Goal: Task Accomplishment & Management: Manage account settings

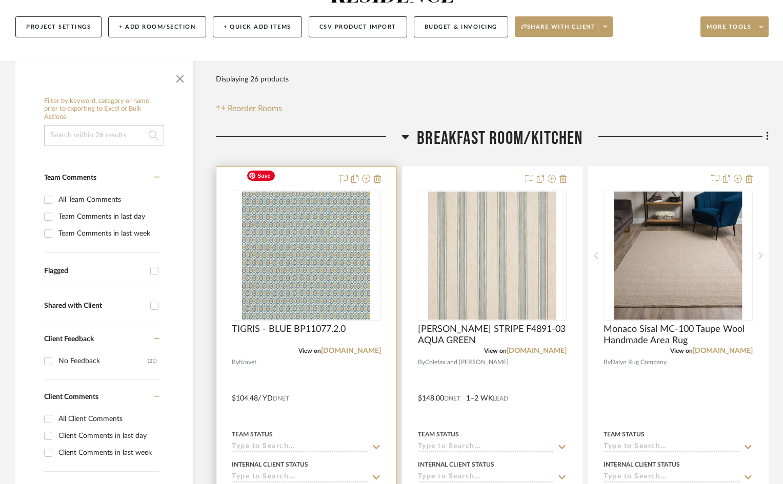
scroll to position [154, 0]
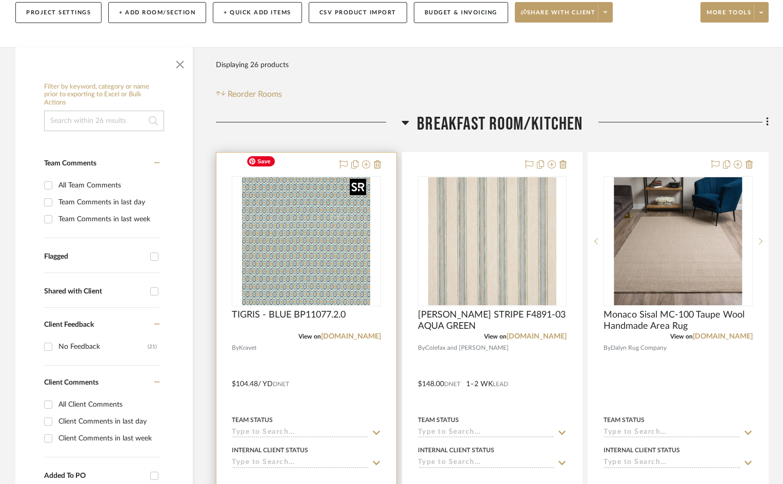
click at [298, 221] on img "0" at bounding box center [306, 241] width 128 height 128
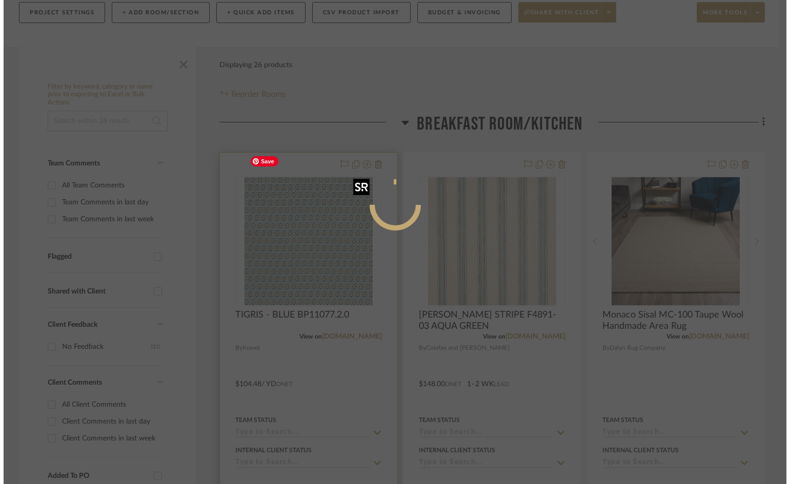
scroll to position [0, 0]
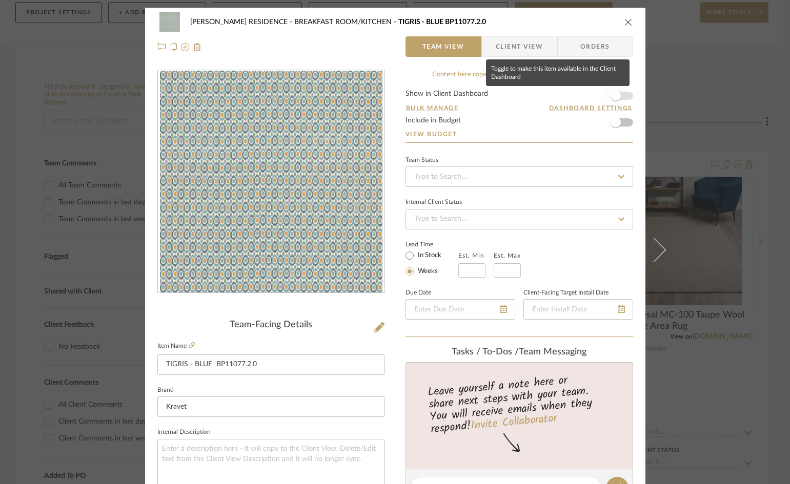
click at [613, 96] on span "button" at bounding box center [615, 96] width 10 height 10
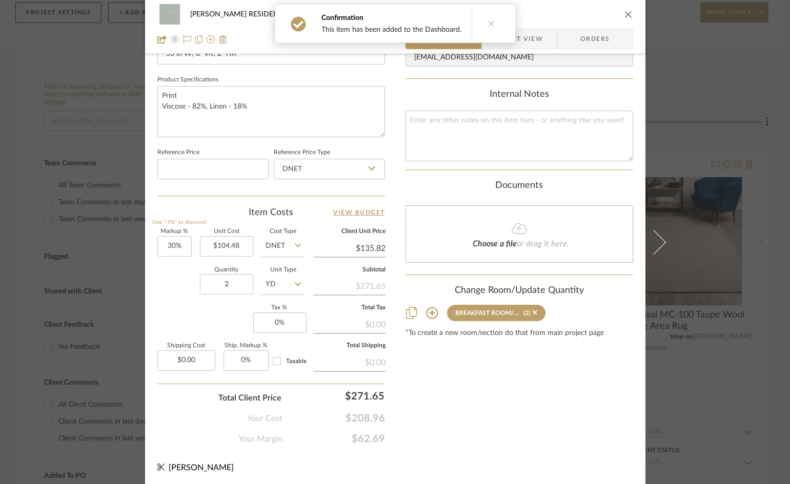
scroll to position [470, 0]
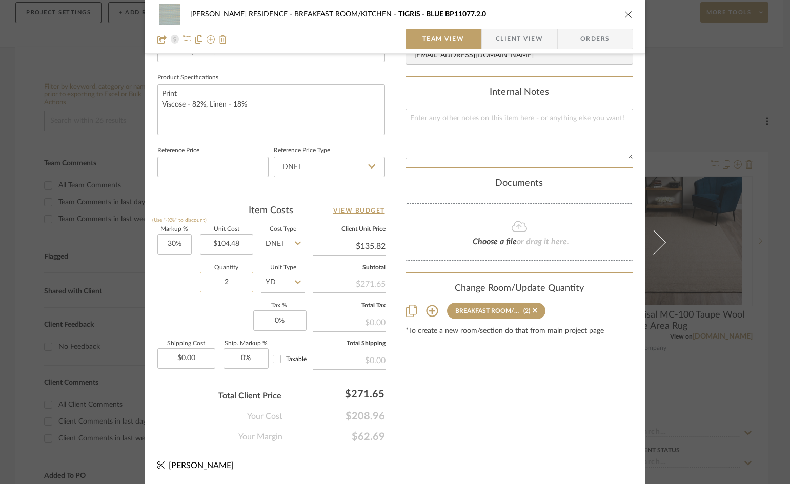
click at [235, 283] on input "2" at bounding box center [226, 282] width 53 height 21
type input "4"
click at [454, 155] on textarea at bounding box center [519, 134] width 228 height 51
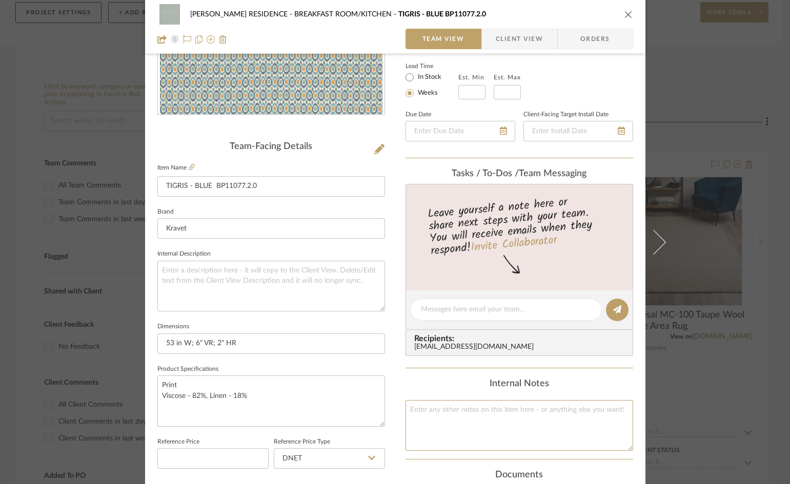
scroll to position [162, 0]
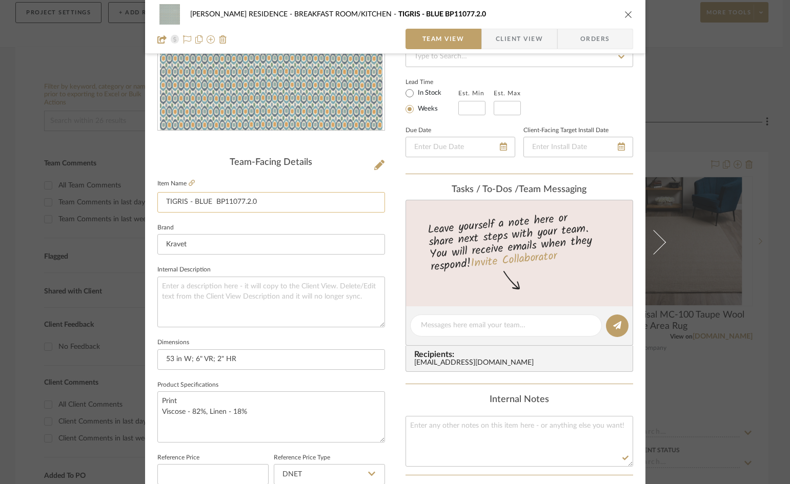
drag, startPoint x: 275, startPoint y: 203, endPoint x: 157, endPoint y: 204, distance: 117.9
click at [157, 203] on input "TIGRIS - BLUE BP11077.2.0" at bounding box center [271, 202] width 228 height 21
drag, startPoint x: 236, startPoint y: 362, endPoint x: 145, endPoint y: 363, distance: 91.2
click at [145, 363] on div "BEATTIE RESIDENCE BREAKFAST ROOM/KITCHEN TIGRIS - BLUE BP11077.2.0 Team View Cl…" at bounding box center [395, 318] width 500 height 947
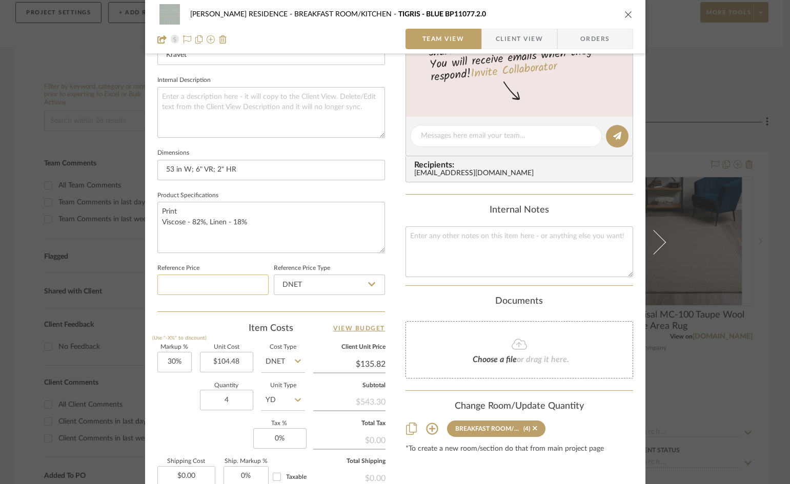
scroll to position [367, 0]
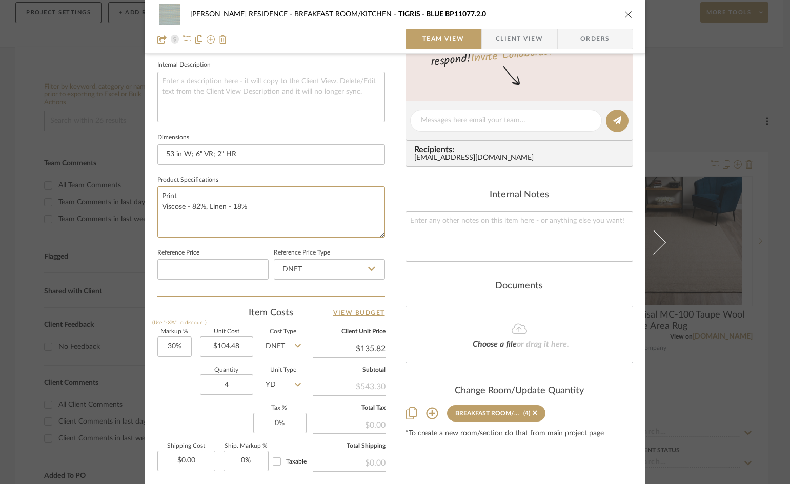
drag, startPoint x: 251, startPoint y: 207, endPoint x: 128, endPoint y: 188, distance: 124.5
click at [128, 188] on mat-dialog-content "BEATTIE RESIDENCE BREAKFAST ROOM/KITCHEN TIGRIS - BLUE BP11077.2.0 Team View Cl…" at bounding box center [395, 113] width 558 height 947
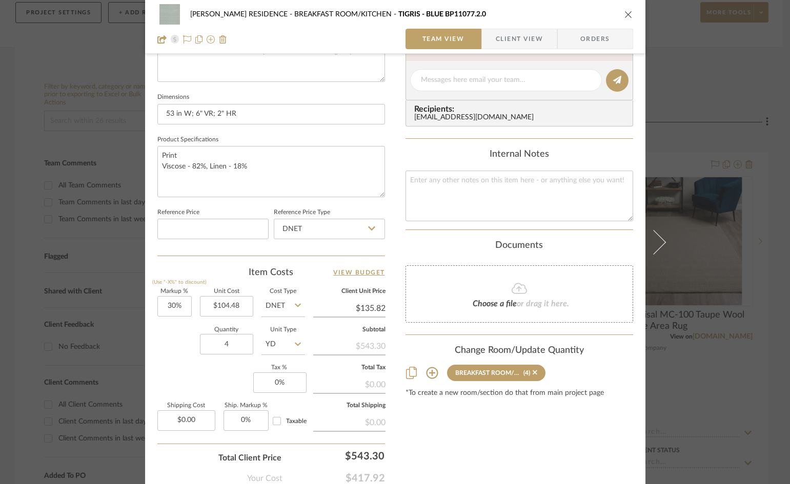
scroll to position [470, 0]
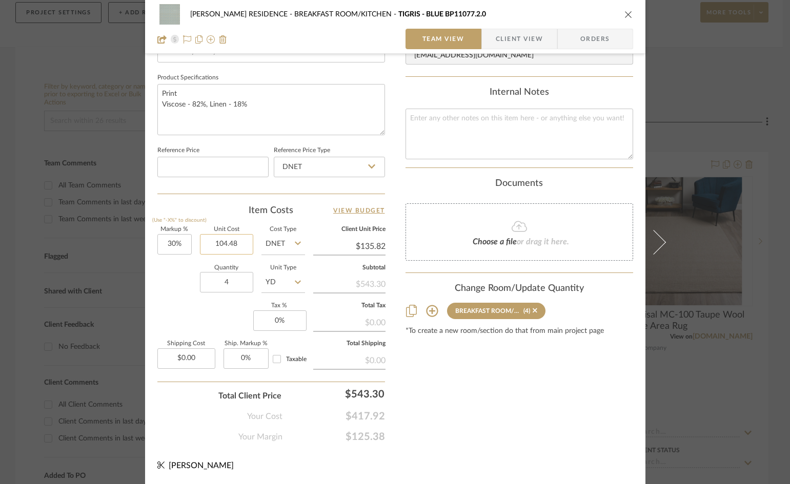
click at [246, 244] on input "104.48" at bounding box center [226, 244] width 53 height 21
type input "$104.48"
click at [350, 283] on div "$543.30" at bounding box center [349, 283] width 72 height 18
click at [367, 251] on input "135.82" at bounding box center [349, 246] width 72 height 15
click at [358, 244] on input "135.82" at bounding box center [349, 246] width 72 height 15
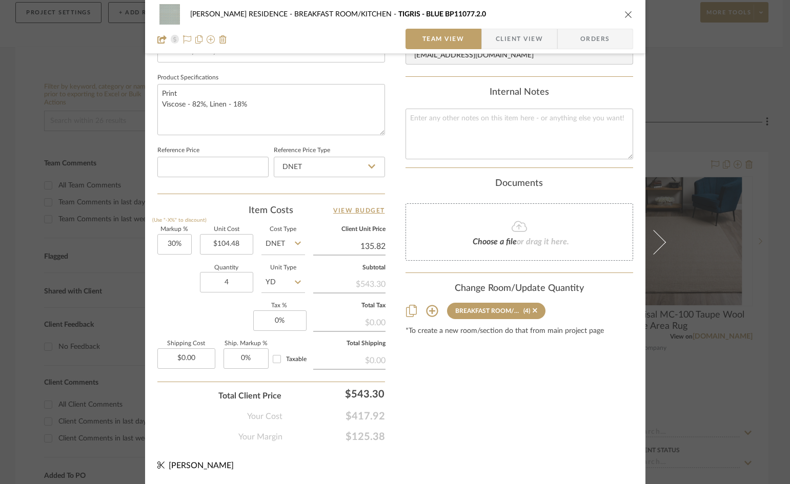
drag, startPoint x: 356, startPoint y: 244, endPoint x: 393, endPoint y: 244, distance: 37.4
click at [393, 244] on div "BEATTIE RESIDENCE BREAKFAST ROOM/KITCHEN TIGRIS - BLUE BP11077.2.0 Team View Cl…" at bounding box center [395, 11] width 500 height 947
type input "136"
type input "30.17%"
type input "$136.00"
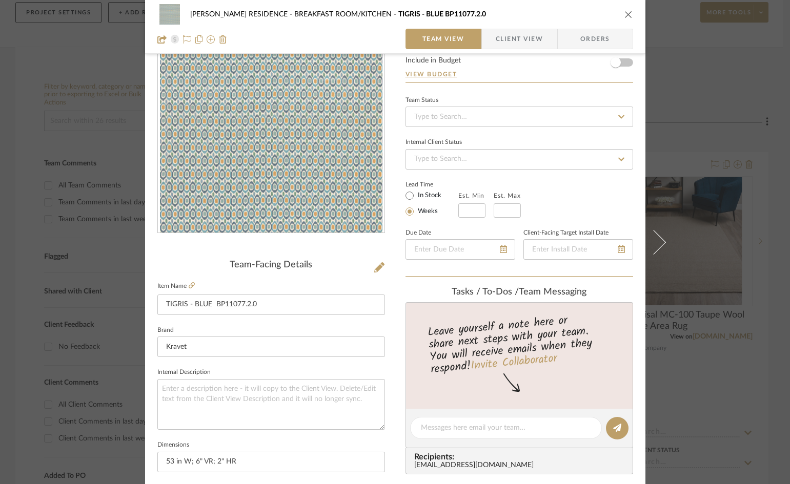
scroll to position [0, 0]
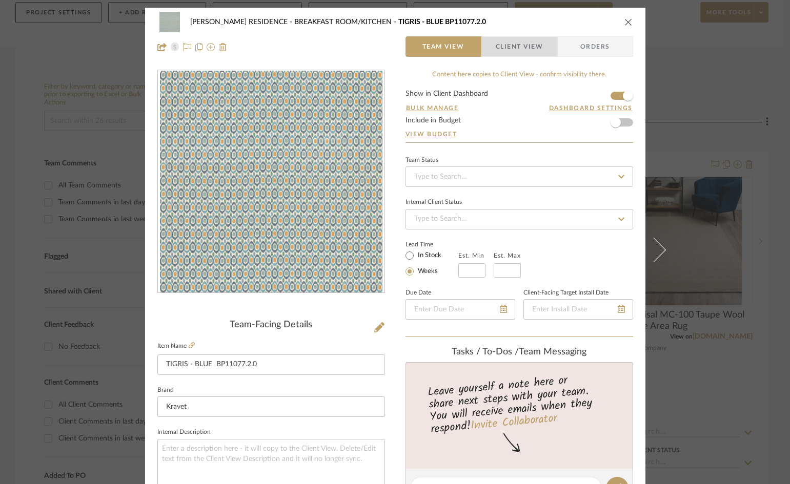
click at [501, 45] on span "Client View" at bounding box center [519, 46] width 47 height 21
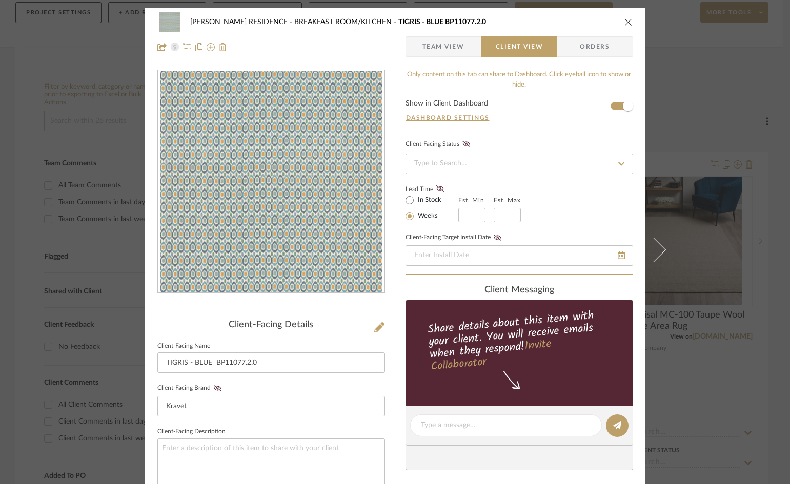
click at [624, 21] on icon "close" at bounding box center [628, 22] width 8 height 8
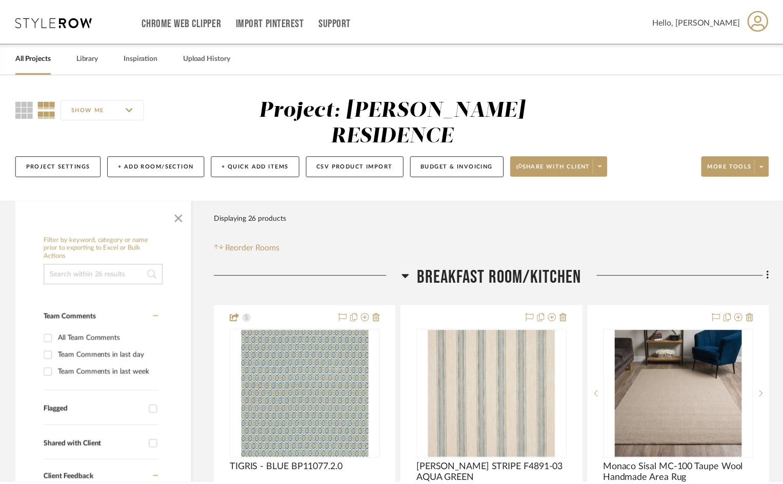
scroll to position [154, 0]
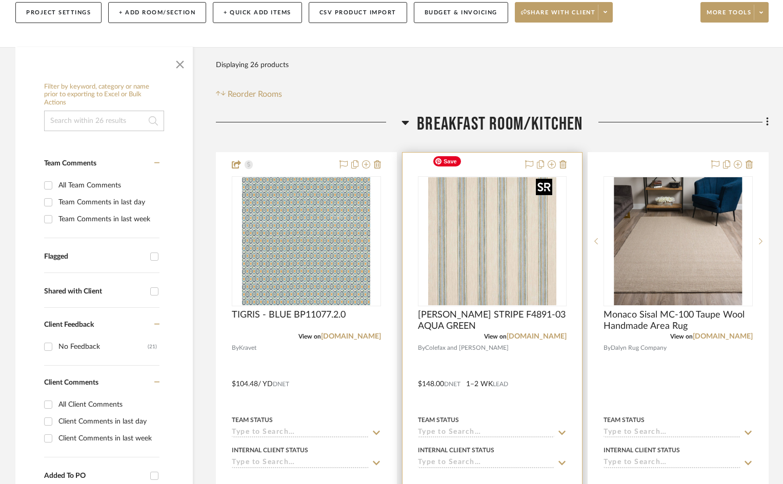
click at [495, 217] on img "0" at bounding box center [492, 241] width 128 height 128
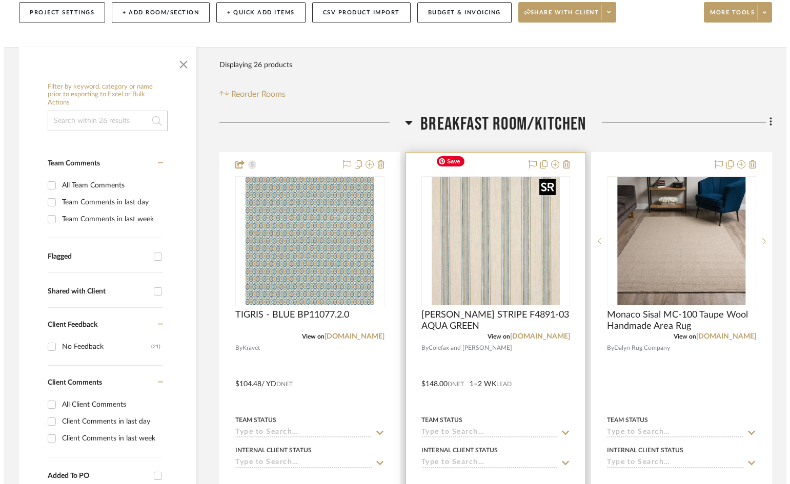
scroll to position [0, 0]
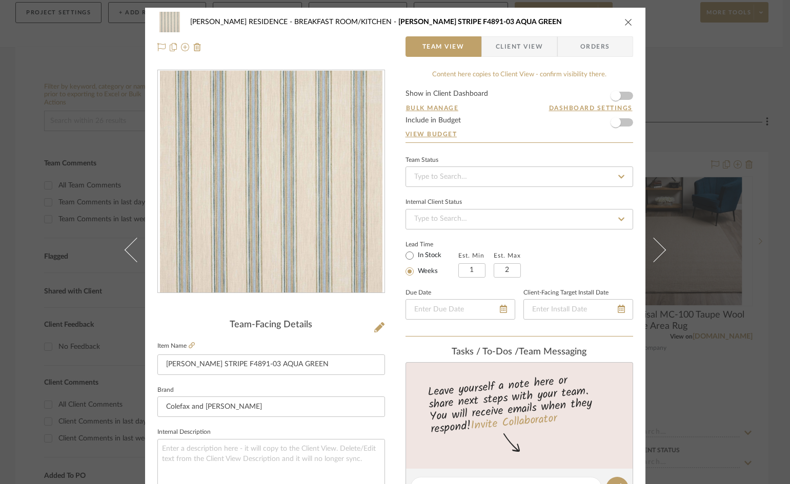
click at [518, 46] on span "Client View" at bounding box center [519, 46] width 47 height 21
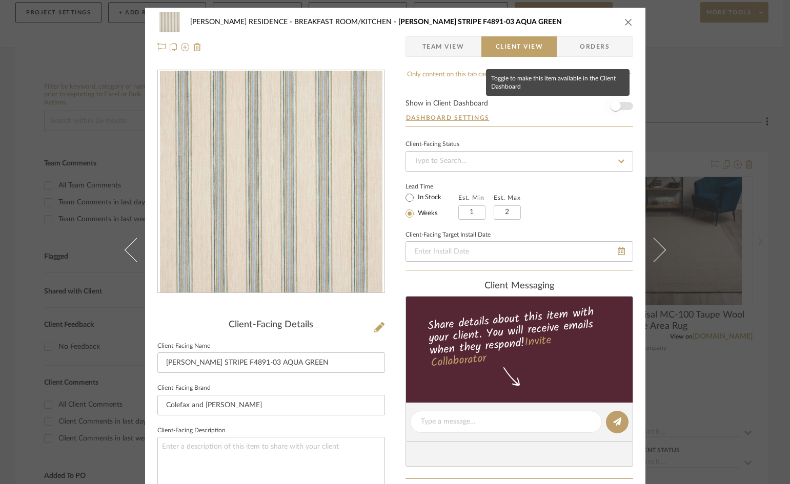
click at [614, 106] on span "button" at bounding box center [615, 106] width 10 height 10
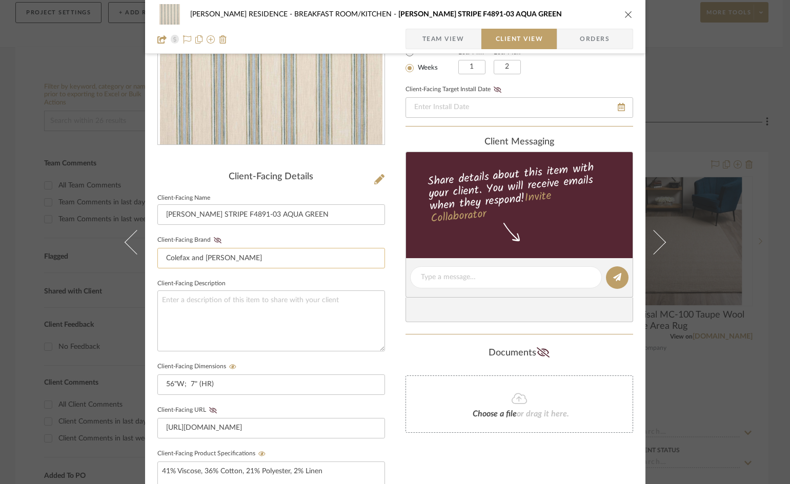
scroll to position [120, 0]
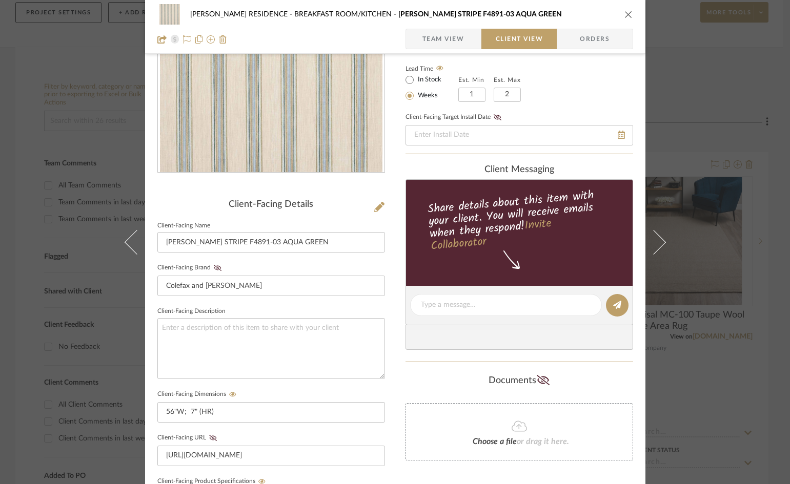
click at [439, 38] on span "Team View" at bounding box center [443, 39] width 42 height 21
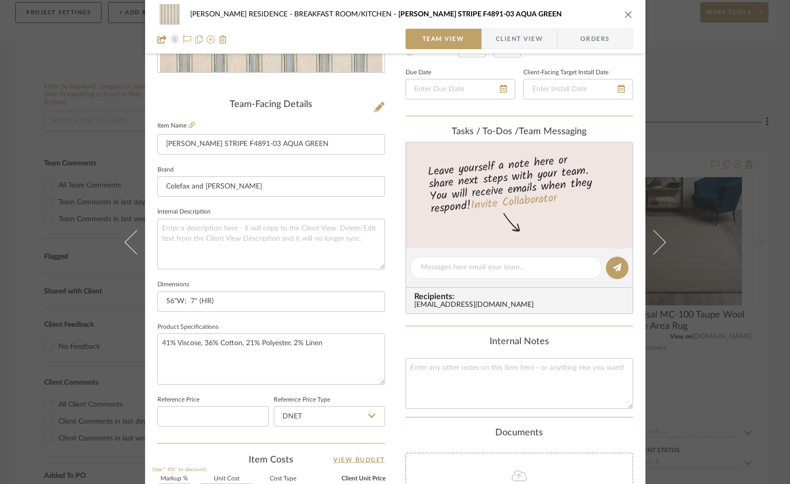
scroll to position [377, 0]
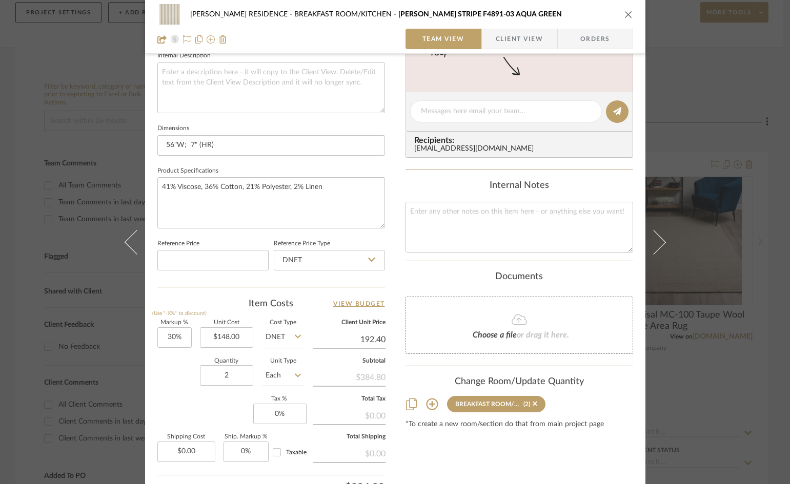
click at [356, 338] on input "192.40" at bounding box center [349, 339] width 72 height 15
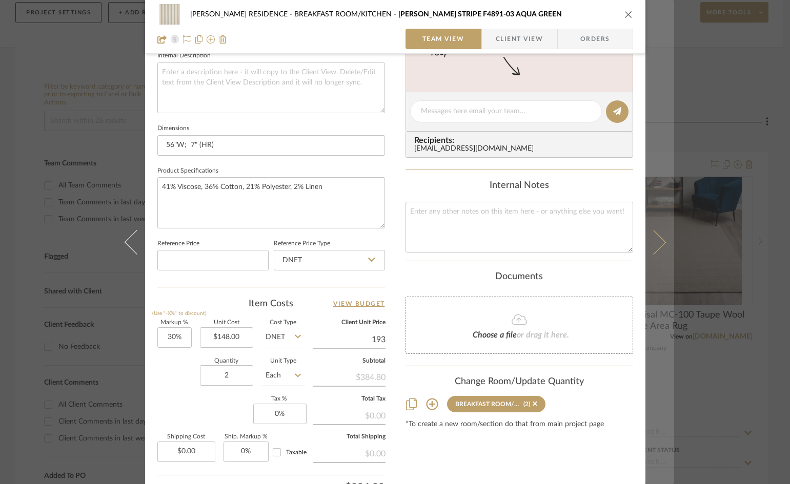
type input "193"
type input "30.41%"
type input "$193.01"
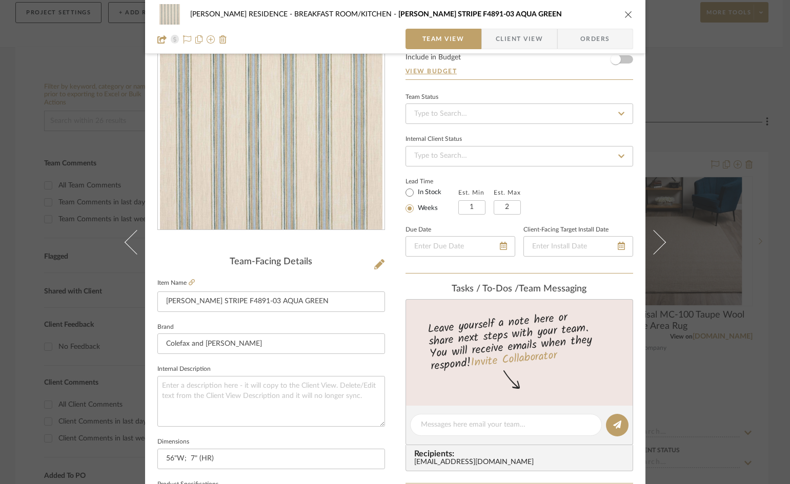
scroll to position [0, 0]
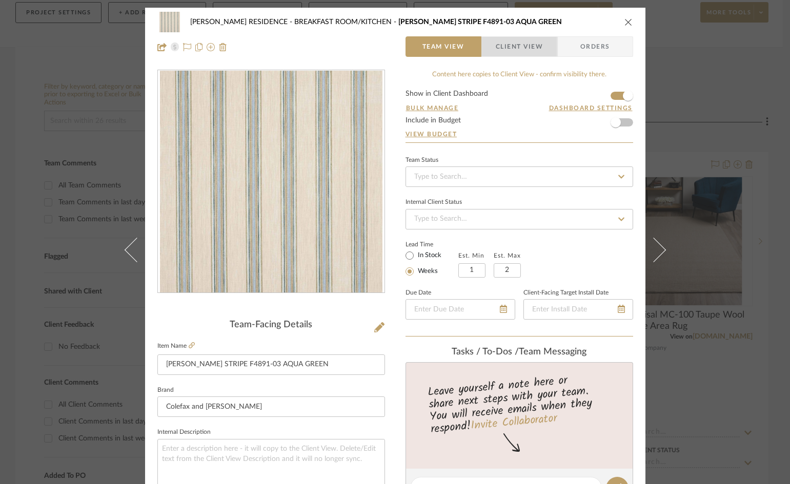
click at [529, 39] on span "Client View" at bounding box center [519, 46] width 47 height 21
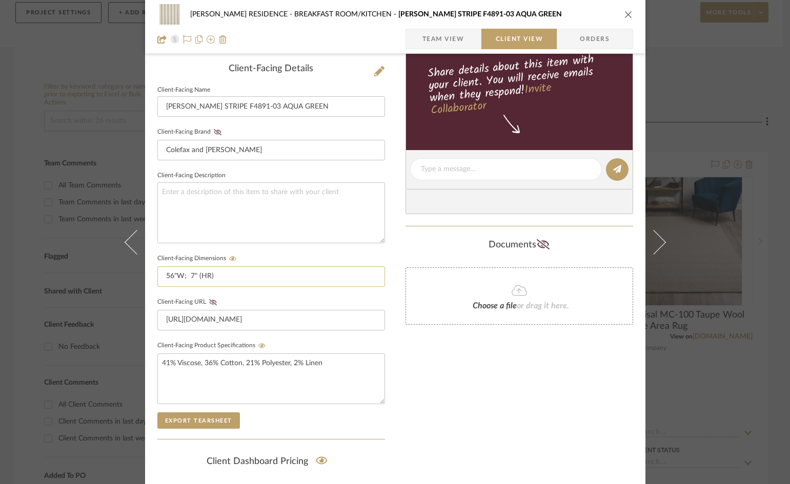
scroll to position [377, 0]
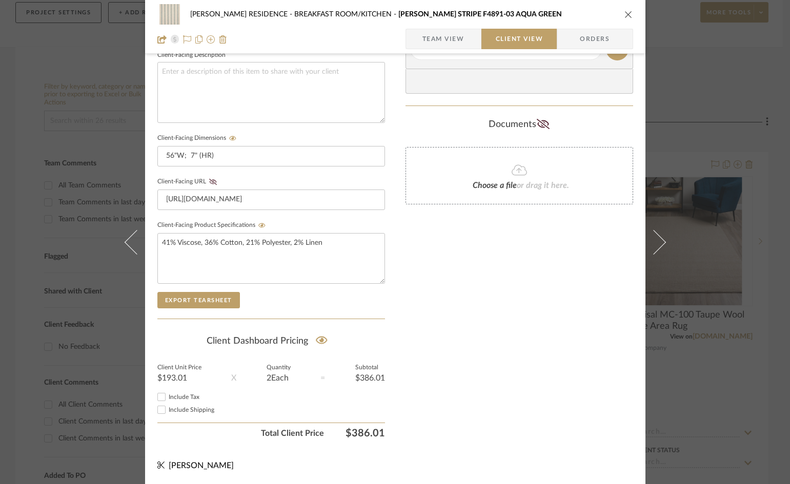
click at [624, 16] on icon "close" at bounding box center [628, 14] width 8 height 8
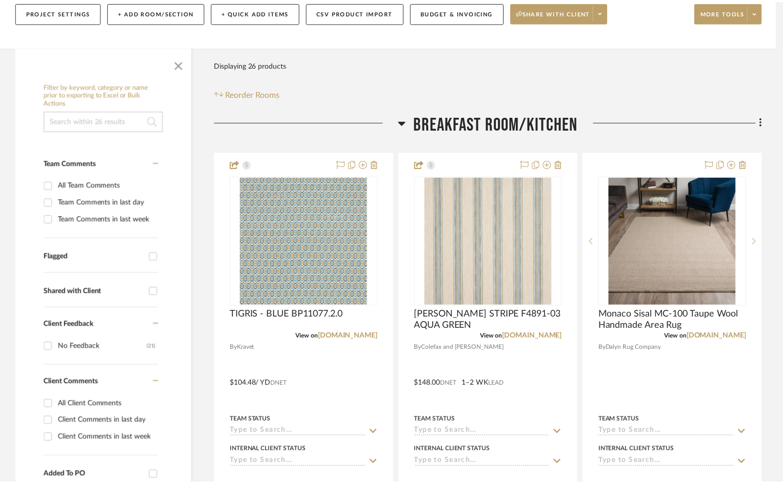
scroll to position [154, 0]
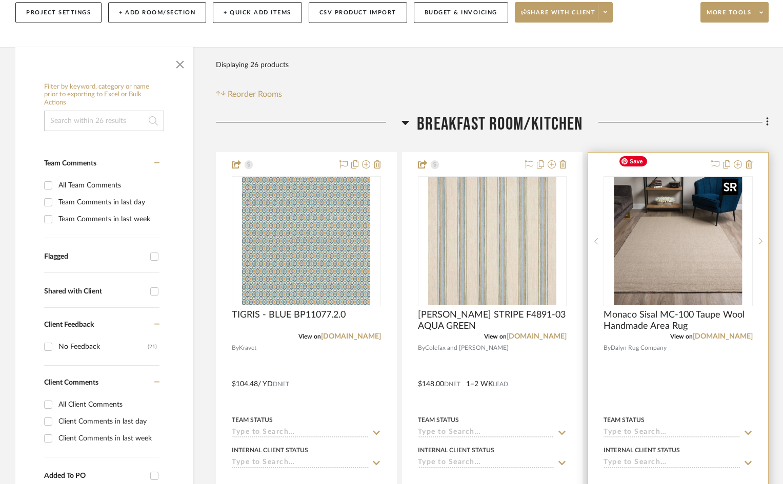
click at [666, 220] on img "0" at bounding box center [678, 241] width 128 height 128
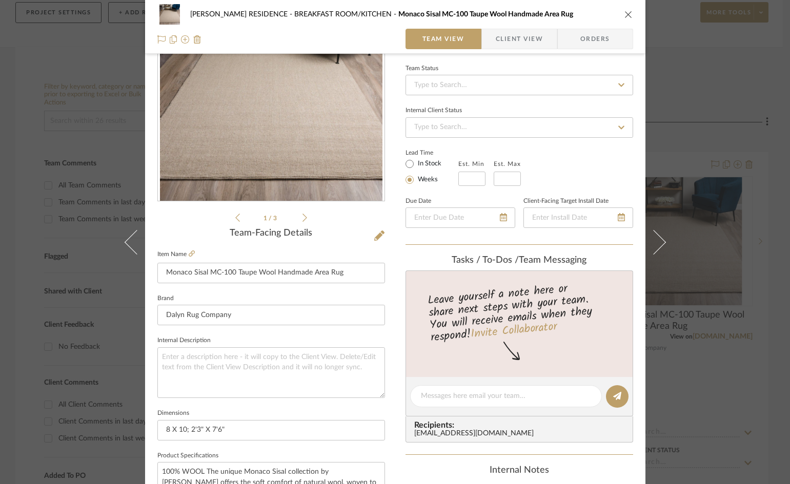
scroll to position [0, 0]
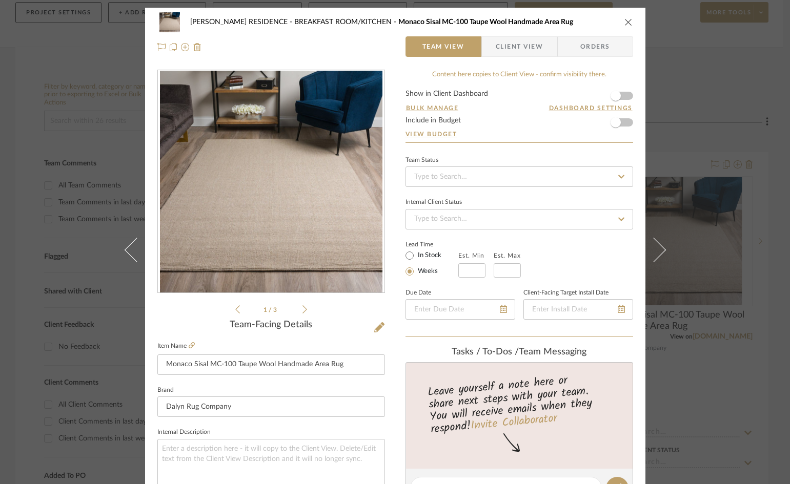
click at [302, 311] on icon at bounding box center [304, 309] width 5 height 8
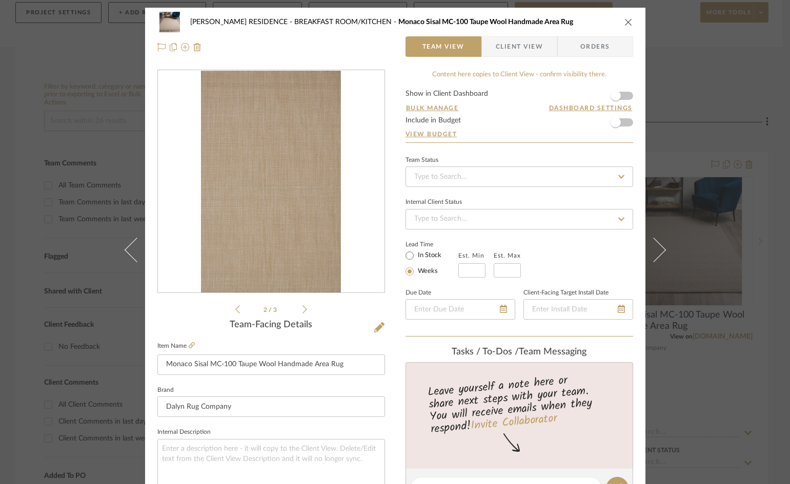
click at [302, 311] on icon at bounding box center [304, 309] width 5 height 8
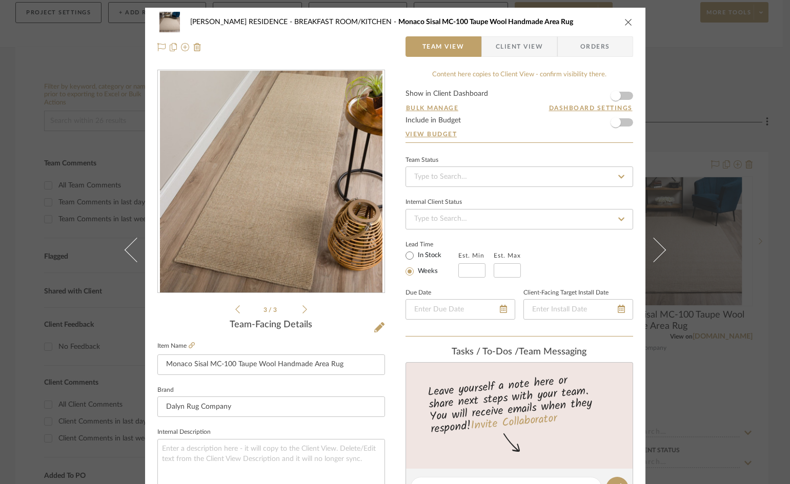
click at [302, 311] on icon at bounding box center [304, 309] width 5 height 8
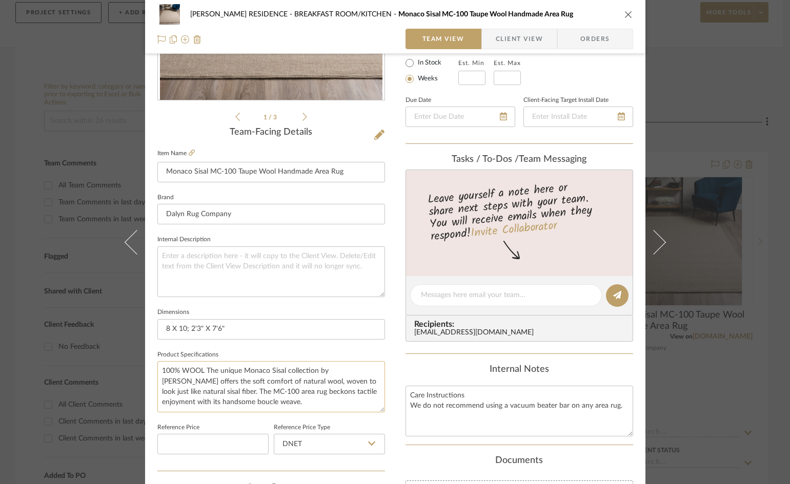
scroll to position [205, 0]
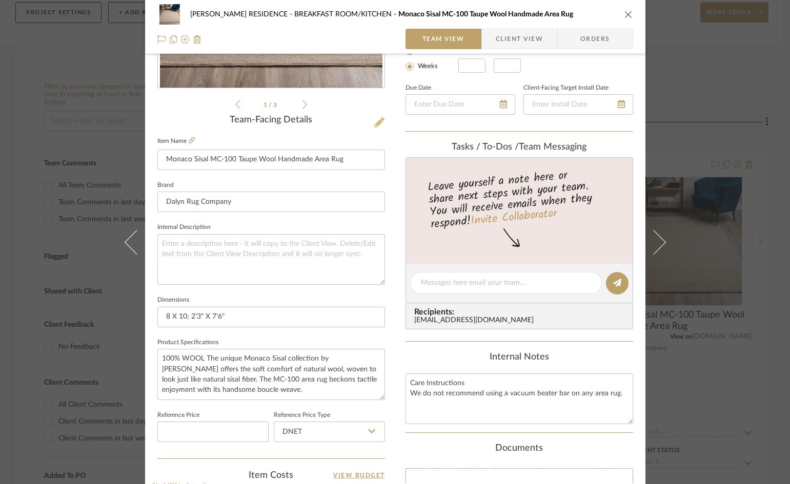
click at [376, 122] on icon at bounding box center [379, 122] width 10 height 10
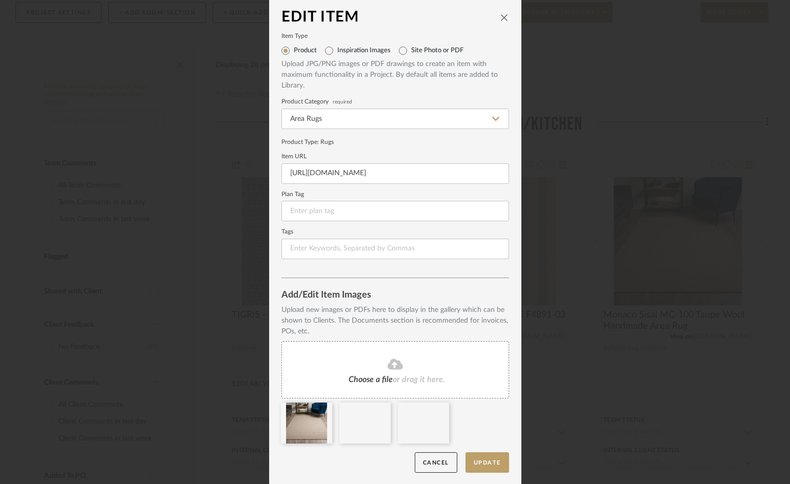
scroll to position [4, 0]
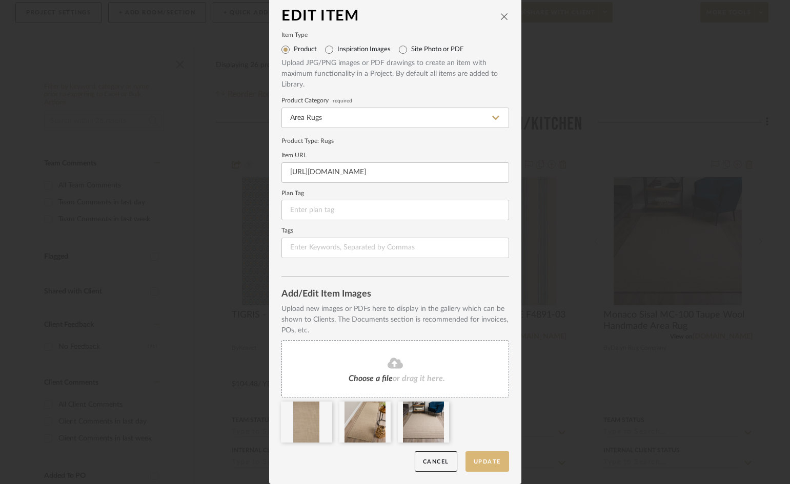
click at [477, 461] on button "Update" at bounding box center [487, 462] width 44 height 21
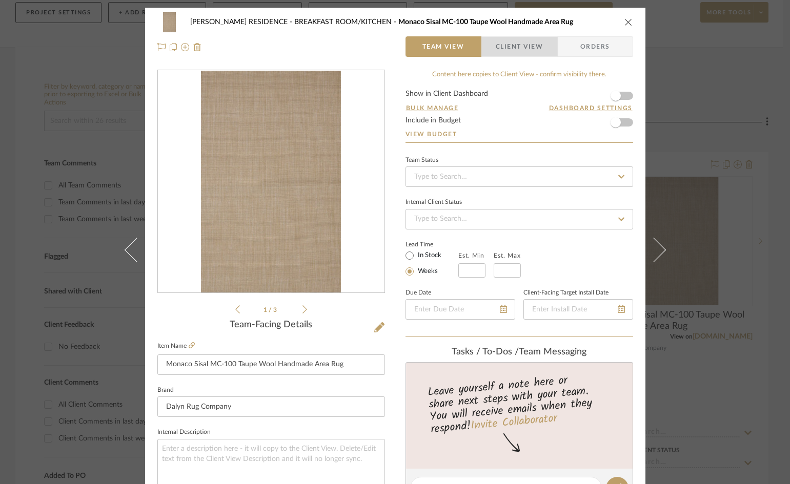
drag, startPoint x: 520, startPoint y: 49, endPoint x: 553, endPoint y: 75, distance: 42.0
click at [520, 50] on span "Client View" at bounding box center [519, 46] width 47 height 21
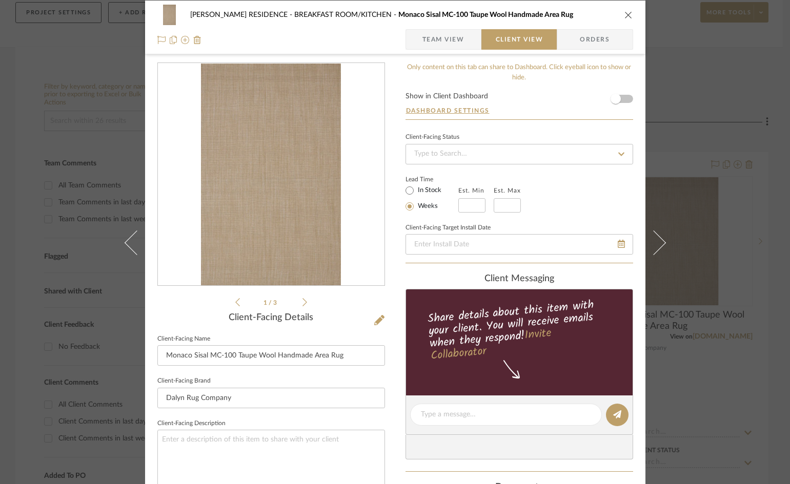
scroll to position [0, 0]
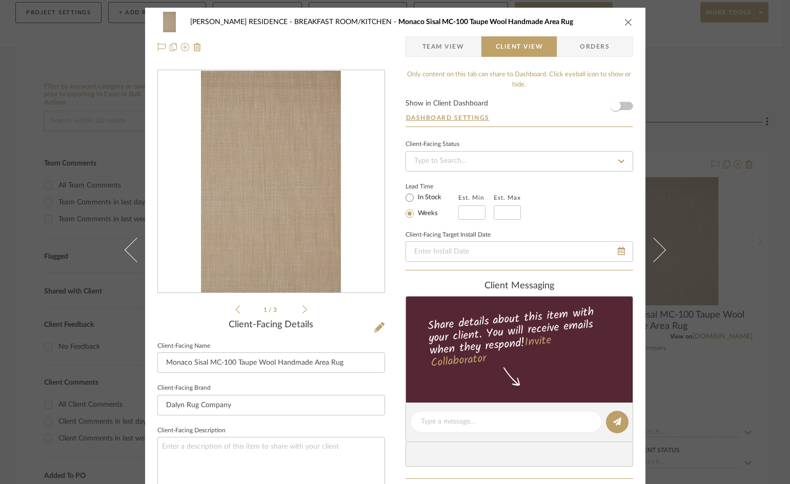
click at [627, 22] on icon "close" at bounding box center [628, 22] width 8 height 8
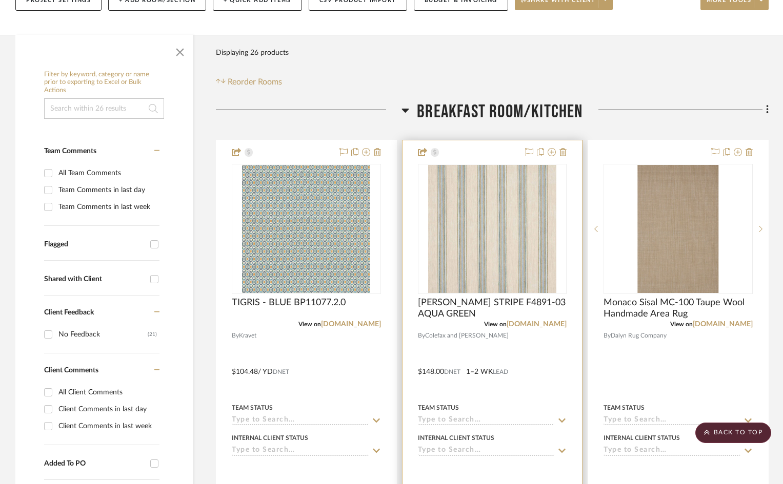
scroll to position [51, 0]
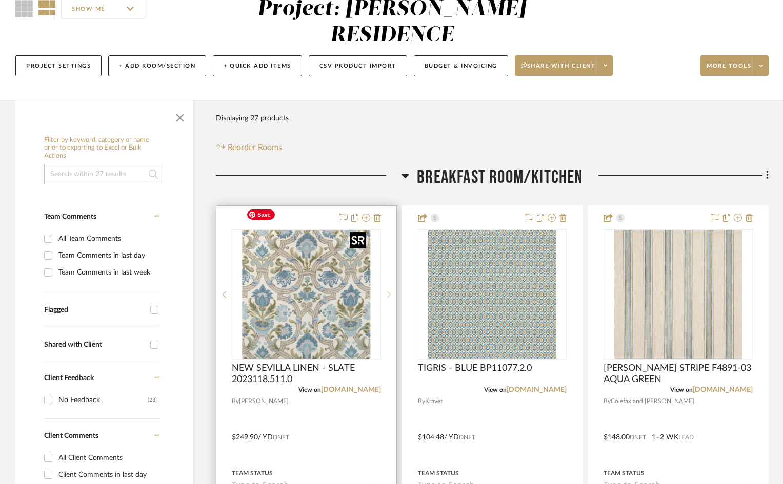
scroll to position [103, 0]
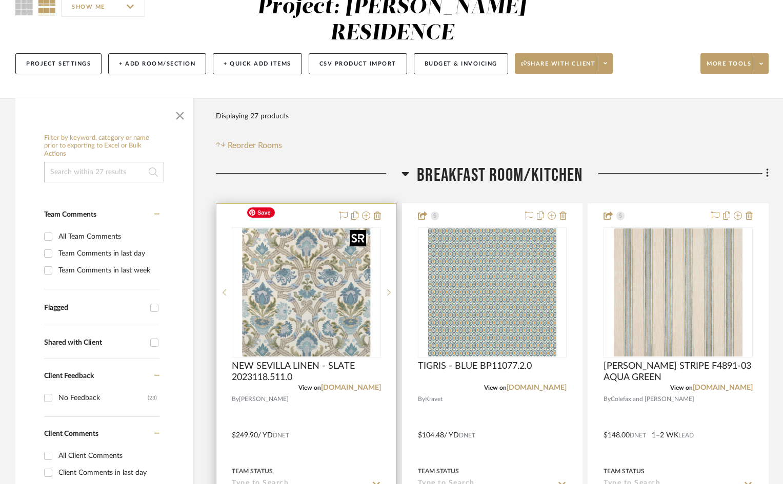
click at [325, 277] on img "0" at bounding box center [306, 293] width 128 height 128
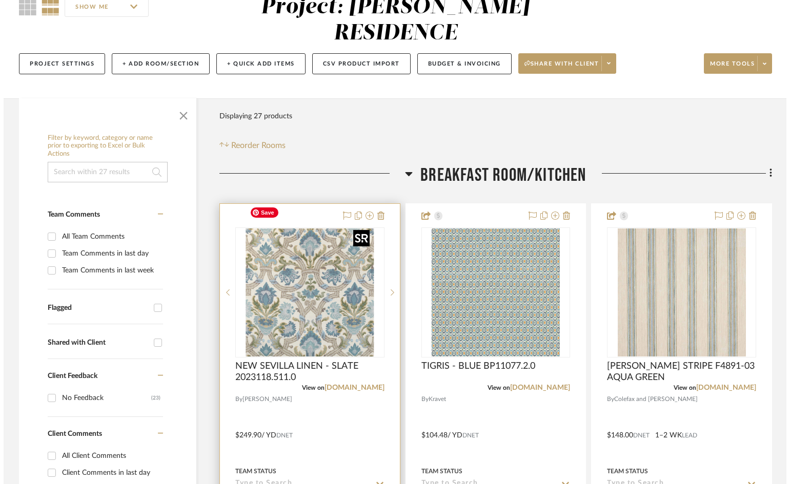
scroll to position [0, 0]
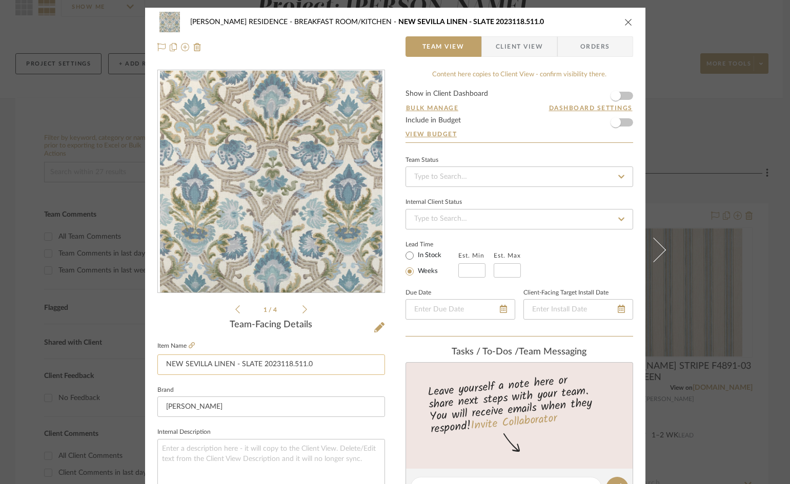
drag, startPoint x: 320, startPoint y: 366, endPoint x: 19, endPoint y: 347, distance: 301.4
click at [157, 368] on input "NEW SEVILLA LINEN - SLATE 2023118.511.0" at bounding box center [271, 365] width 228 height 21
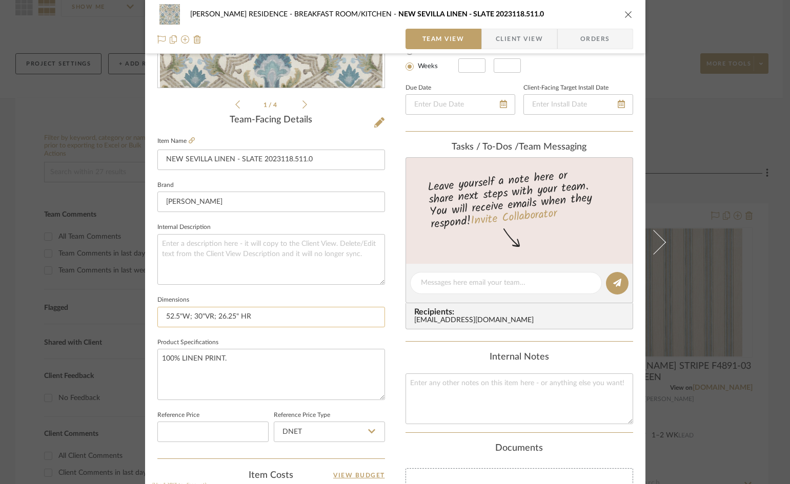
scroll to position [256, 0]
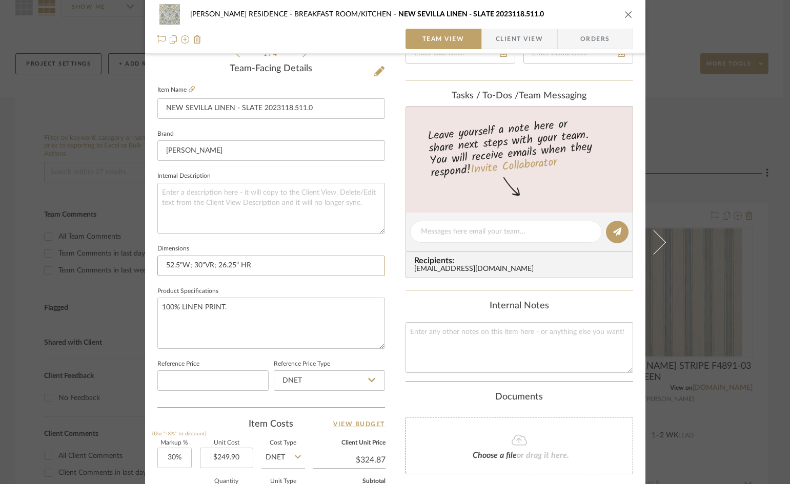
drag, startPoint x: 259, startPoint y: 265, endPoint x: 121, endPoint y: 272, distance: 138.0
click at [121, 272] on mat-dialog-content "BEATTIE RESIDENCE BREAKFAST ROOM/KITCHEN NEW SEVILLA LINEN - SLATE 2023118.511.…" at bounding box center [395, 224] width 558 height 947
click at [227, 304] on textarea "100% LINEN PRINT." at bounding box center [271, 323] width 228 height 51
drag, startPoint x: 227, startPoint y: 305, endPoint x: 142, endPoint y: 301, distance: 84.1
click at [148, 308] on div "BEATTIE RESIDENCE BREAKFAST ROOM/KITCHEN NEW SEVILLA LINEN - SLATE 2023118.511.…" at bounding box center [395, 224] width 500 height 947
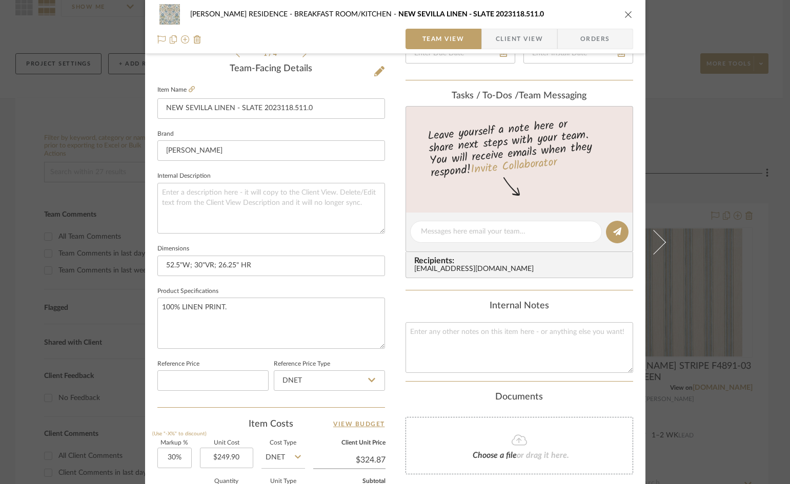
click at [519, 39] on span "Client View" at bounding box center [519, 39] width 47 height 21
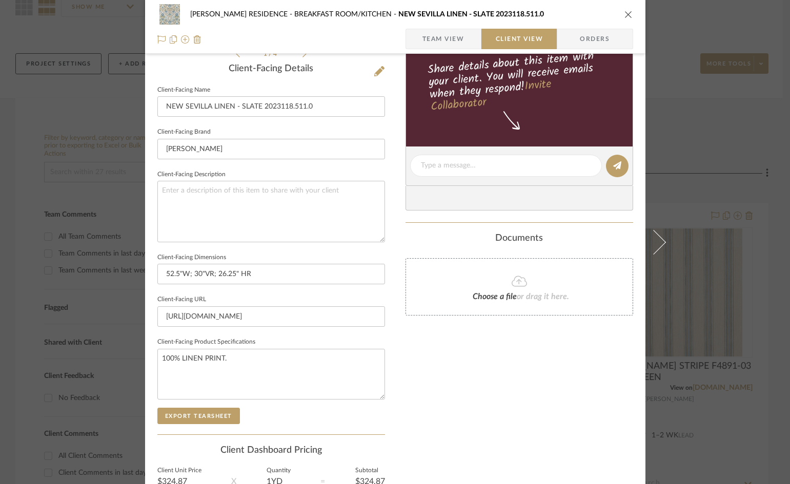
scroll to position [0, 0]
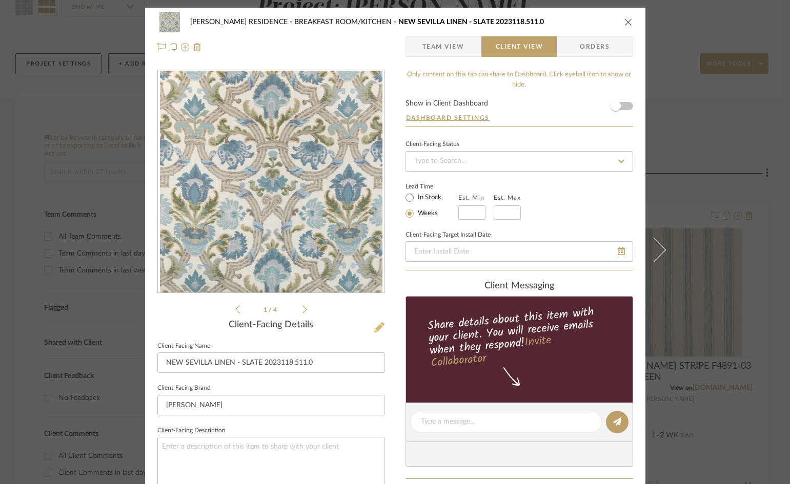
click at [375, 329] on icon at bounding box center [379, 327] width 10 height 10
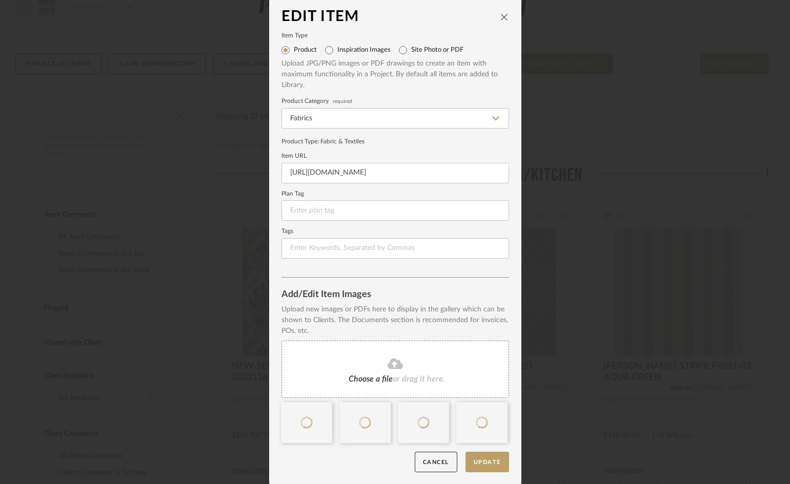
scroll to position [4, 0]
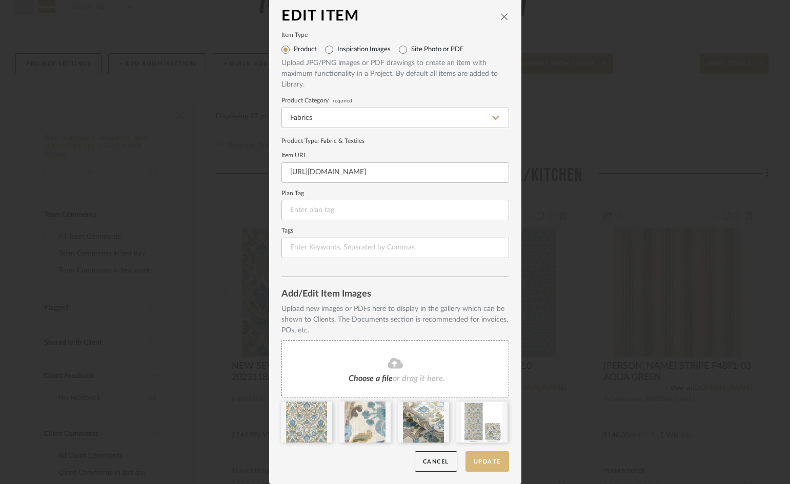
click at [479, 460] on button "Update" at bounding box center [487, 462] width 44 height 21
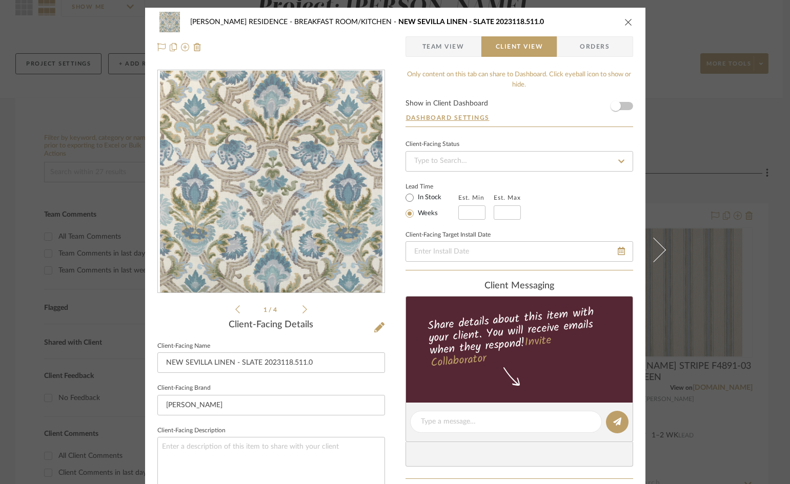
click at [625, 24] on icon "close" at bounding box center [628, 22] width 8 height 8
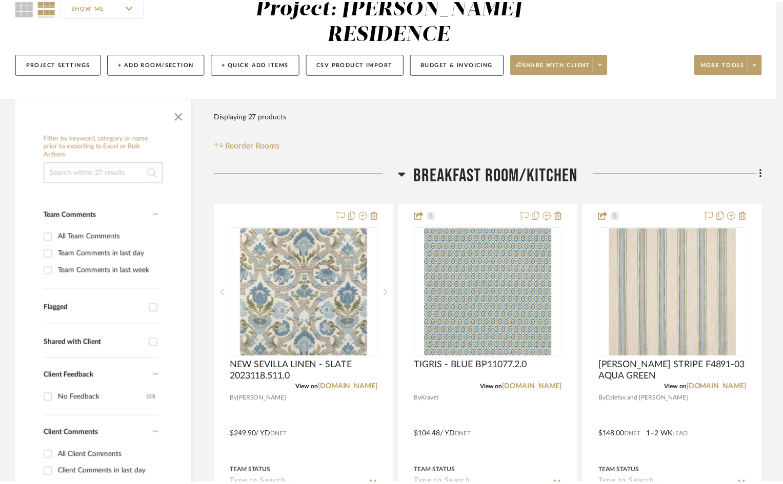
scroll to position [103, 0]
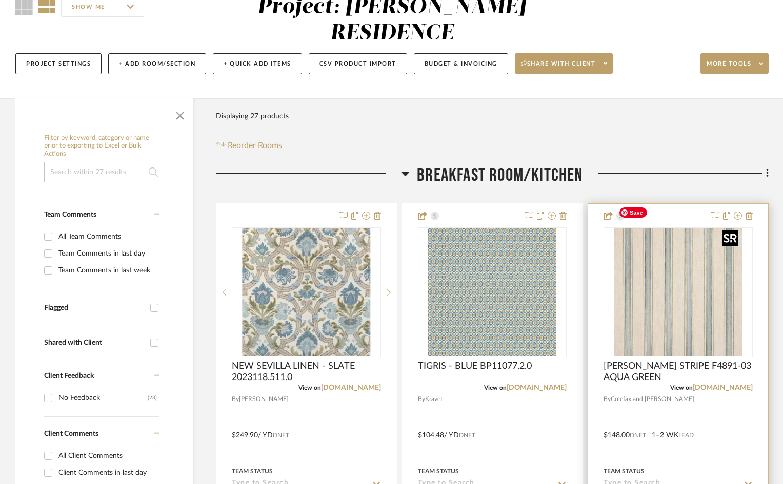
click at [673, 270] on img "0" at bounding box center [678, 293] width 128 height 128
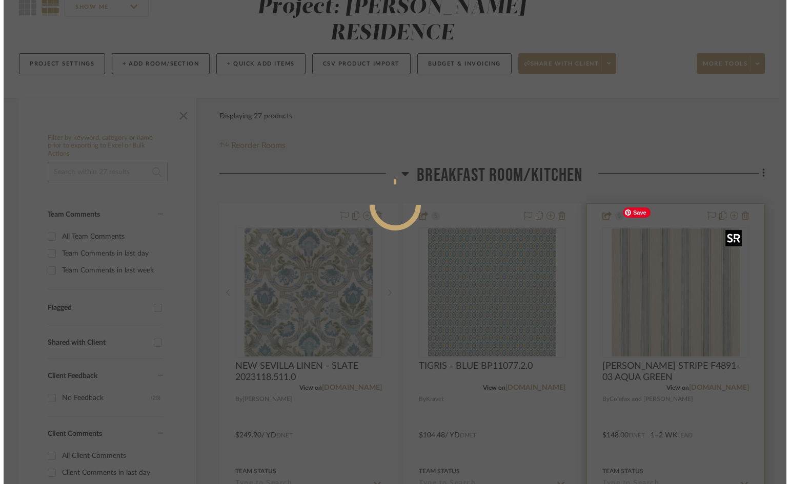
scroll to position [0, 0]
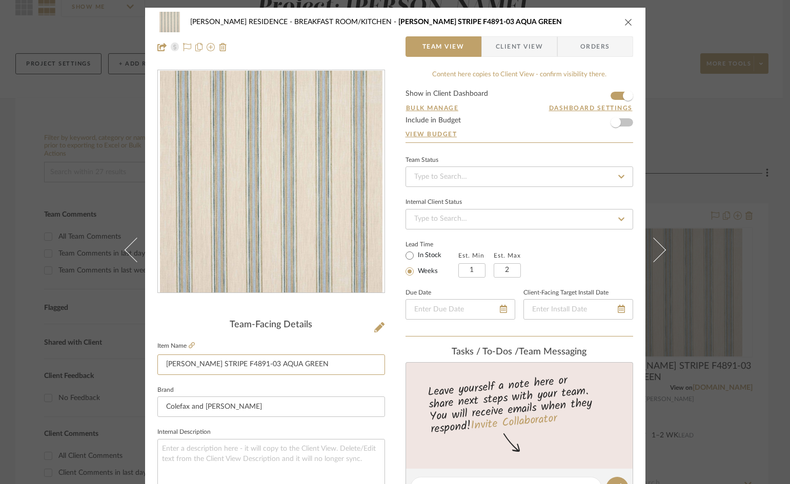
drag, startPoint x: 310, startPoint y: 366, endPoint x: 57, endPoint y: 362, distance: 253.2
click at [52, 365] on div "BEATTIE RESIDENCE BREAKFAST ROOM/KITCHEN GILBERT STRIPE F4891-03 AQUA GREEN Tea…" at bounding box center [395, 242] width 790 height 484
click at [316, 364] on input "[PERSON_NAME] STRIPE F4891-03 AQUA GREEN" at bounding box center [271, 365] width 228 height 21
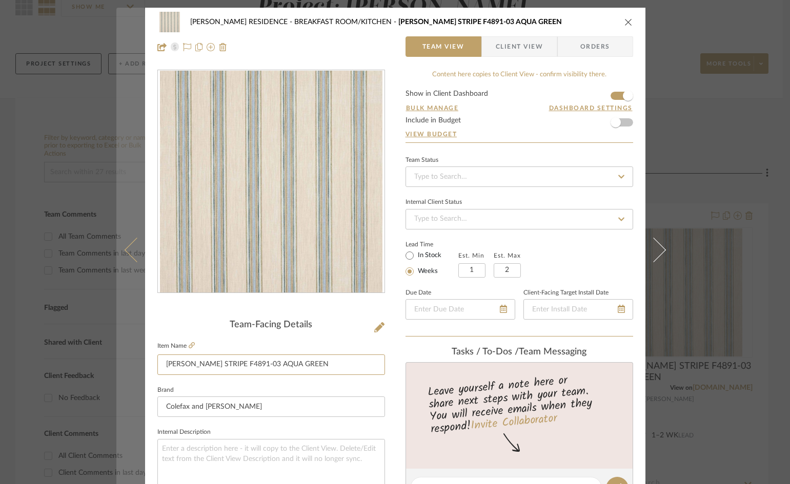
drag, startPoint x: 303, startPoint y: 366, endPoint x: 114, endPoint y: 359, distance: 188.8
click at [116, 359] on mat-dialog-content "BEATTIE RESIDENCE BREAKFAST ROOM/KITCHEN GILBERT STRIPE F4891-03 AQUA GREEN Tea…" at bounding box center [395, 481] width 558 height 947
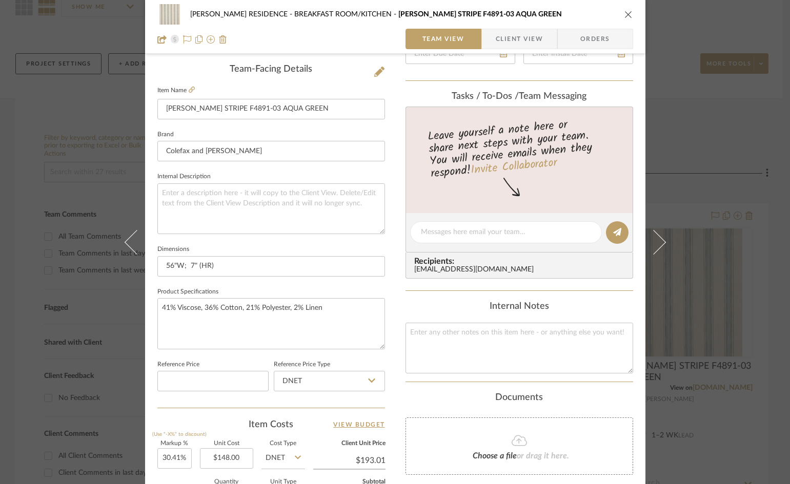
scroll to position [256, 0]
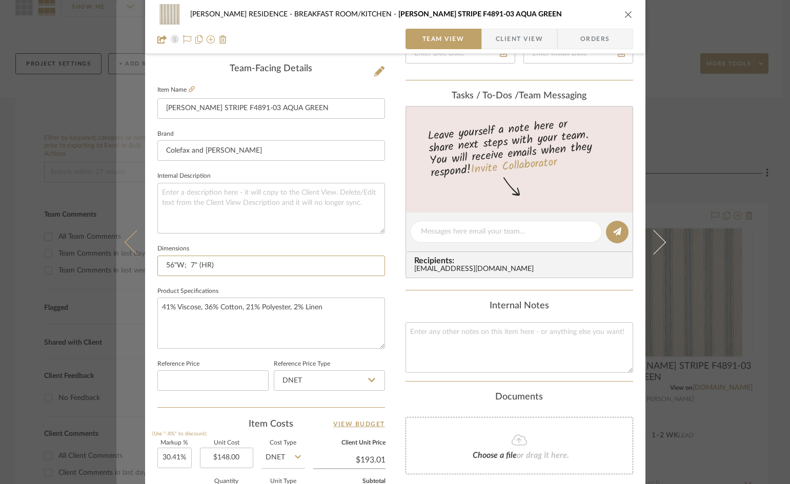
drag, startPoint x: 218, startPoint y: 261, endPoint x: 131, endPoint y: 272, distance: 87.2
click at [131, 272] on mat-dialog-content "BEATTIE RESIDENCE BREAKFAST ROOM/KITCHEN GILBERT STRIPE F4891-03 AQUA GREEN Tea…" at bounding box center [395, 224] width 558 height 947
drag, startPoint x: 329, startPoint y: 308, endPoint x: 129, endPoint y: 314, distance: 200.0
click at [129, 314] on mat-dialog-content "BEATTIE RESIDENCE BREAKFAST ROOM/KITCHEN GILBERT STRIPE F4891-03 AQUA GREEN Tea…" at bounding box center [395, 224] width 558 height 947
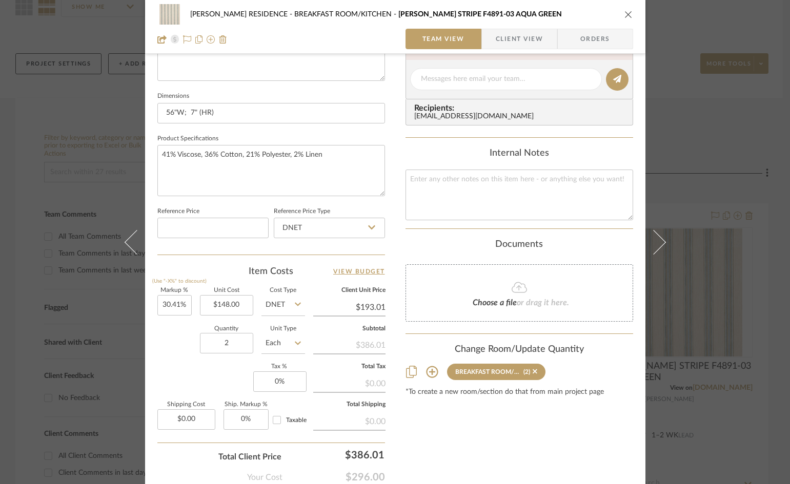
scroll to position [410, 0]
type input "4"
click at [247, 179] on textarea "41% Viscose, 36% Cotton, 21% Polyester, 2% Linen" at bounding box center [271, 169] width 228 height 51
click at [200, 368] on div "Markup % (Use "-X%" to discount) 30.41% Unit Cost $148.00 Cost Type DNET Client…" at bounding box center [271, 362] width 228 height 150
